Goal: Task Accomplishment & Management: Use online tool/utility

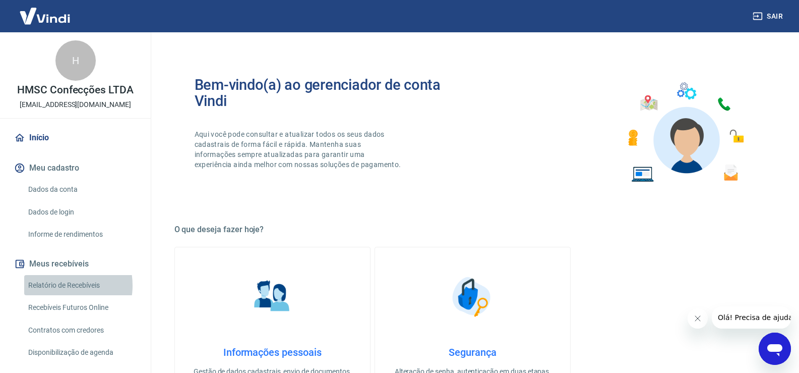
click at [56, 285] on link "Relatório de Recebíveis" at bounding box center [81, 285] width 114 height 21
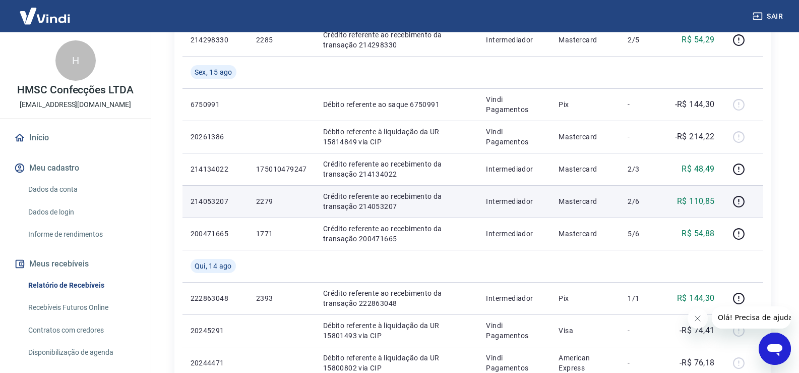
scroll to position [605, 0]
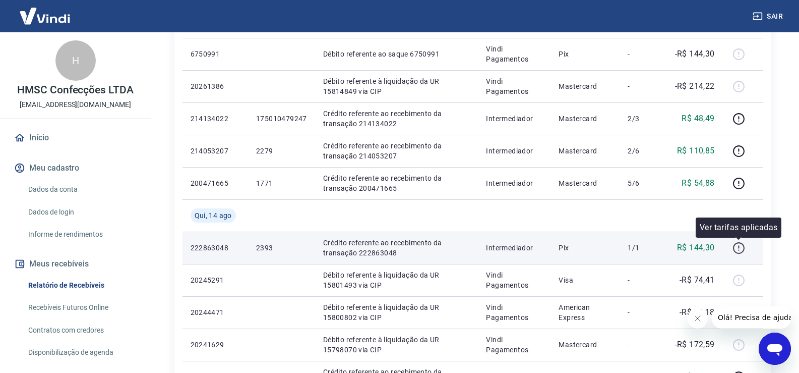
click at [741, 247] on icon "button" at bounding box center [739, 248] width 13 height 13
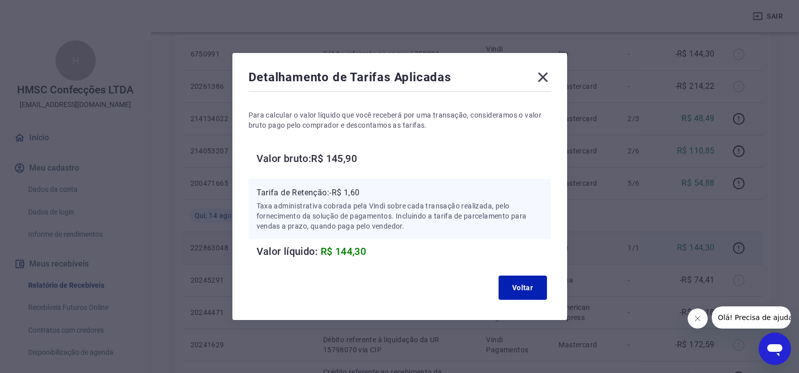
click at [546, 72] on icon at bounding box center [543, 77] width 16 height 16
